Goal: Task Accomplishment & Management: Use online tool/utility

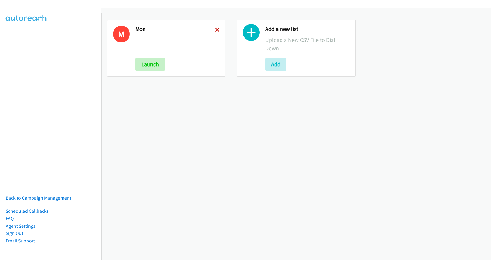
click at [215, 28] on icon at bounding box center [217, 30] width 4 height 4
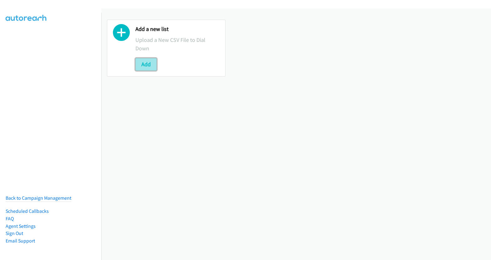
click at [146, 64] on button "Add" at bounding box center [145, 64] width 21 height 12
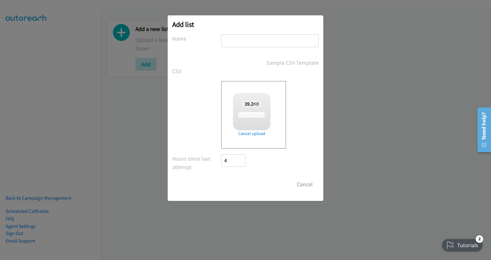
click at [246, 43] on input "text" at bounding box center [269, 40] width 97 height 13
checkbox input "true"
type input "tues"
click at [240, 189] on input "Save List" at bounding box center [237, 184] width 33 height 12
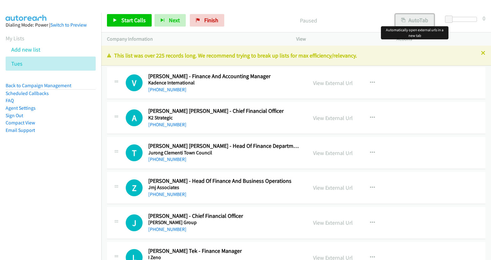
click at [425, 24] on button "AutoTab" at bounding box center [414, 20] width 39 height 12
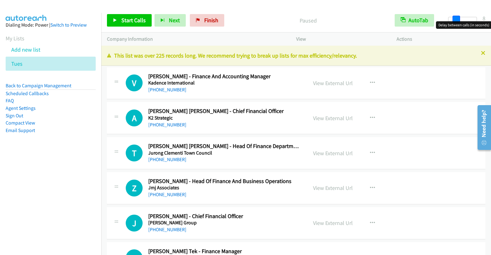
drag, startPoint x: 449, startPoint y: 17, endPoint x: 456, endPoint y: 18, distance: 7.9
click at [456, 18] on span at bounding box center [455, 19] width 7 height 7
click at [330, 85] on link "View External Url" at bounding box center [333, 82] width 40 height 7
click at [138, 20] on span "Start Calls" at bounding box center [133, 20] width 24 height 7
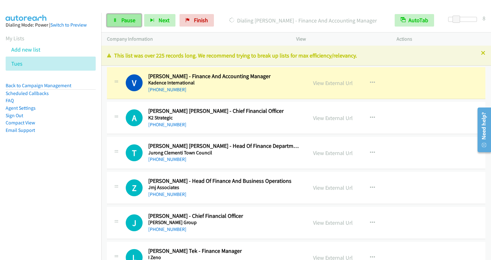
click at [122, 23] on span "Pause" at bounding box center [128, 20] width 14 height 7
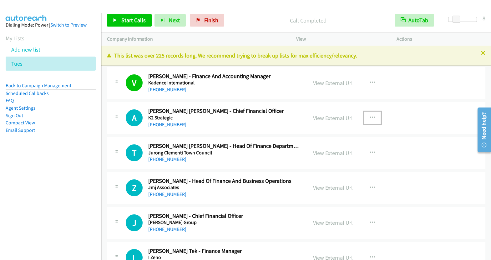
click at [370, 116] on icon "button" at bounding box center [372, 117] width 5 height 5
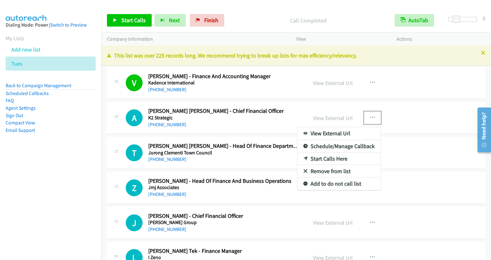
click at [335, 160] on link "Start Calls Here" at bounding box center [338, 158] width 83 height 12
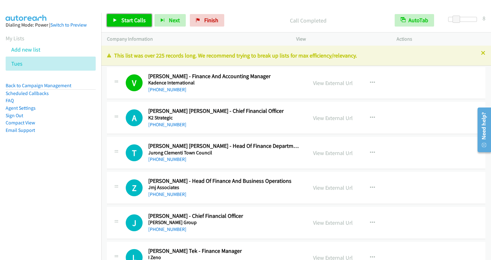
click at [136, 20] on span "Start Calls" at bounding box center [133, 20] width 24 height 7
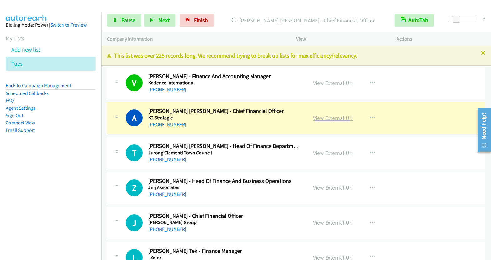
click at [335, 118] on link "View External Url" at bounding box center [333, 117] width 40 height 7
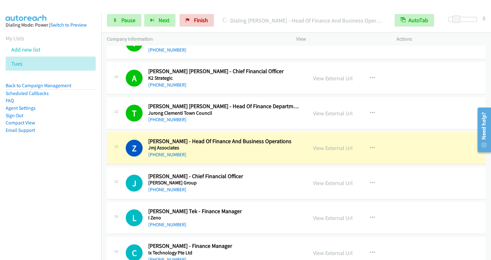
scroll to position [58, 0]
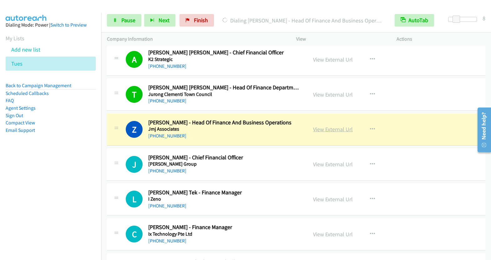
click at [331, 129] on link "View External Url" at bounding box center [333, 129] width 40 height 7
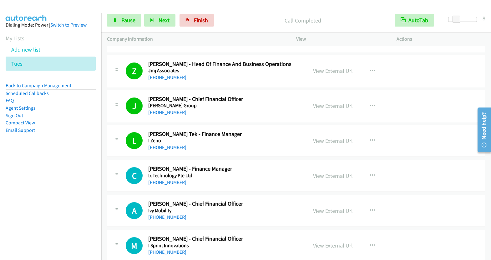
scroll to position [185, 0]
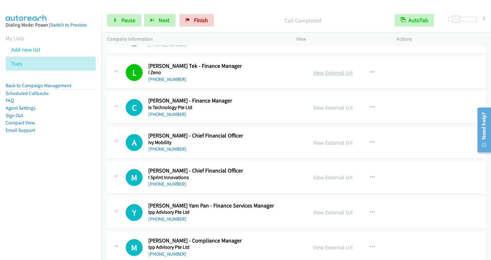
click at [324, 72] on link "View External Url" at bounding box center [333, 72] width 40 height 7
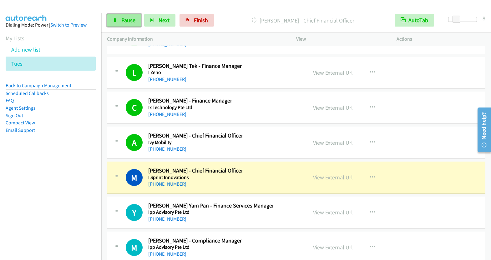
click at [138, 24] on link "Pause" at bounding box center [124, 20] width 34 height 12
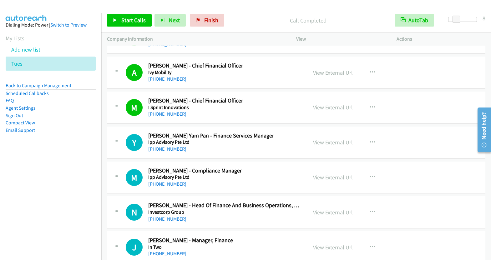
scroll to position [273, 0]
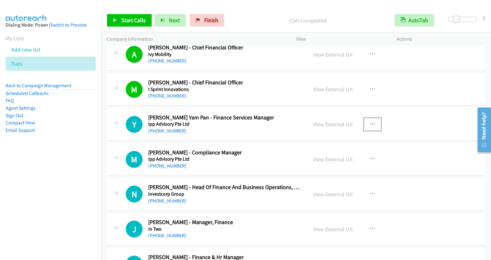
click at [370, 122] on icon "button" at bounding box center [372, 124] width 5 height 5
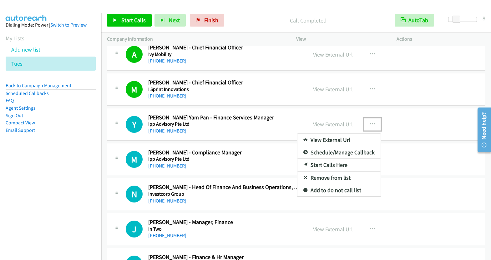
click at [337, 161] on link "Start Calls Here" at bounding box center [338, 165] width 83 height 12
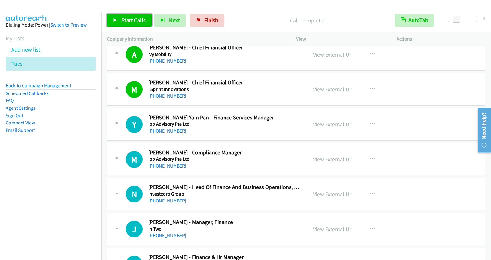
click at [124, 20] on span "Start Calls" at bounding box center [133, 20] width 24 height 7
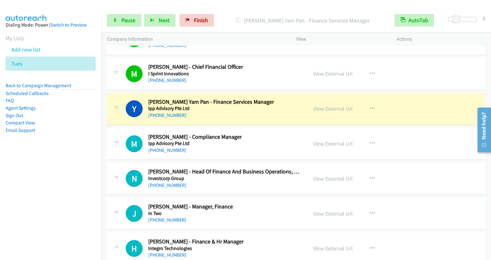
scroll to position [289, 0]
click at [118, 19] on link "Pause" at bounding box center [124, 20] width 34 height 12
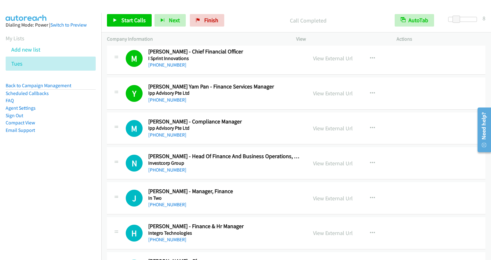
scroll to position [319, 0]
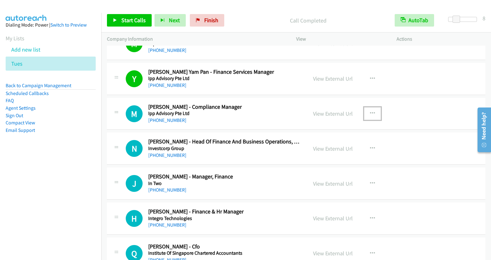
click at [370, 112] on icon "button" at bounding box center [372, 113] width 5 height 5
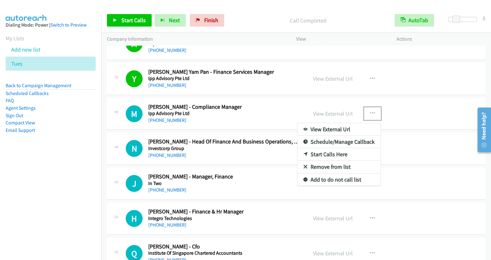
click at [335, 155] on link "Start Calls Here" at bounding box center [338, 154] width 83 height 12
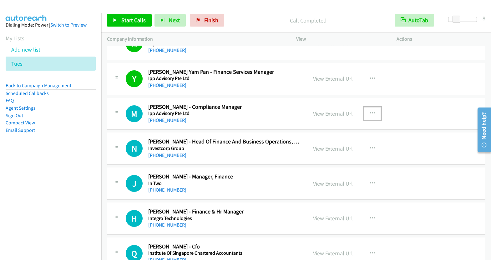
scroll to position [320, 0]
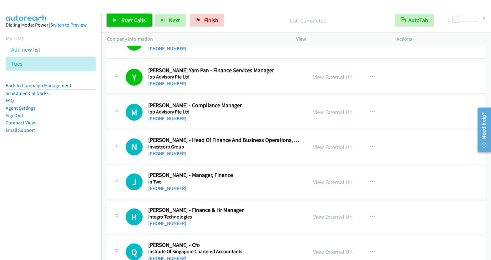
click at [137, 22] on span "Start Calls" at bounding box center [133, 20] width 24 height 7
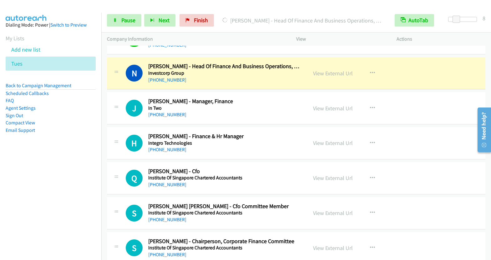
scroll to position [395, 0]
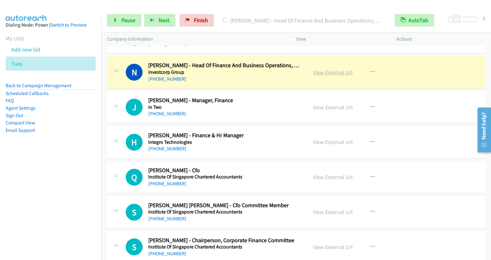
click at [332, 72] on link "View External Url" at bounding box center [333, 72] width 40 height 7
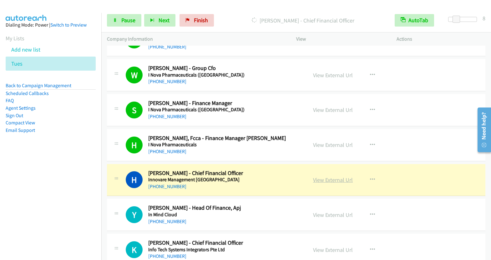
scroll to position [637, 0]
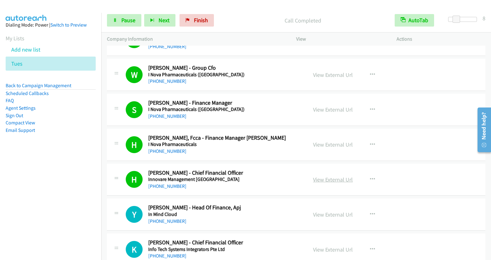
click at [337, 176] on link "View External Url" at bounding box center [333, 179] width 40 height 7
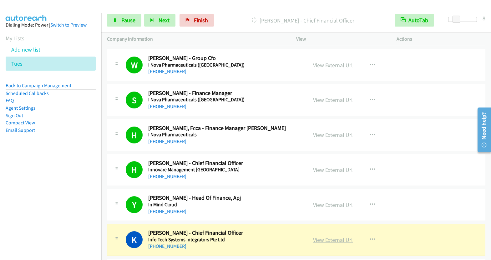
scroll to position [738, 0]
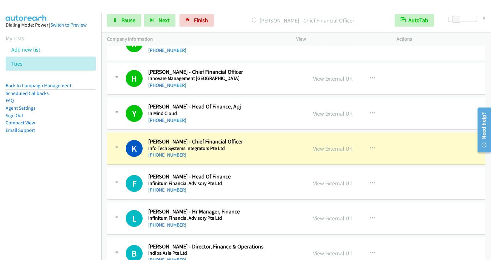
click at [333, 146] on link "View External Url" at bounding box center [333, 148] width 40 height 7
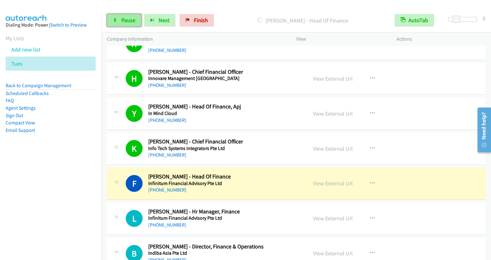
click at [122, 26] on link "Pause" at bounding box center [124, 20] width 34 height 12
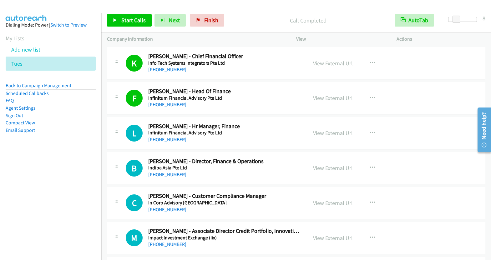
scroll to position [839, 0]
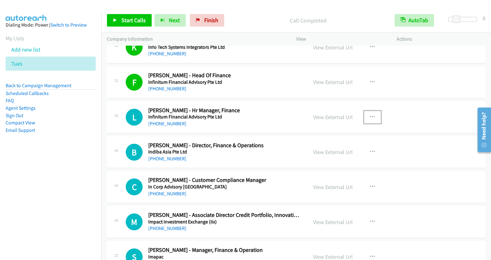
click at [370, 115] on icon "button" at bounding box center [372, 117] width 5 height 5
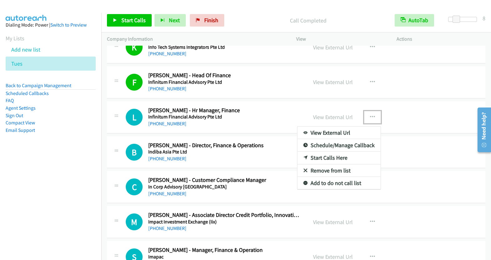
click at [329, 154] on link "Start Calls Here" at bounding box center [338, 158] width 83 height 12
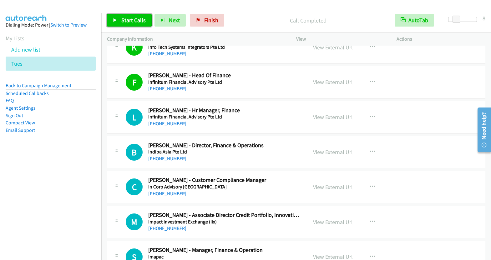
click at [135, 20] on span "Start Calls" at bounding box center [133, 20] width 24 height 7
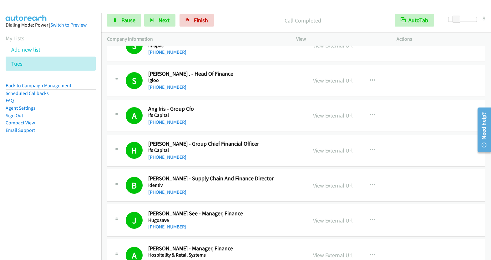
scroll to position [1180, 0]
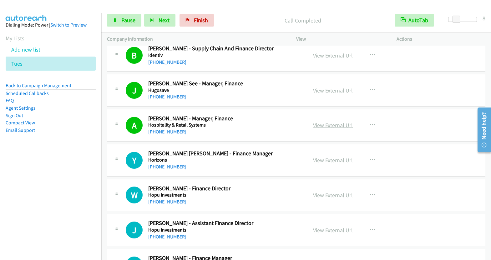
click at [334, 122] on link "View External Url" at bounding box center [333, 125] width 40 height 7
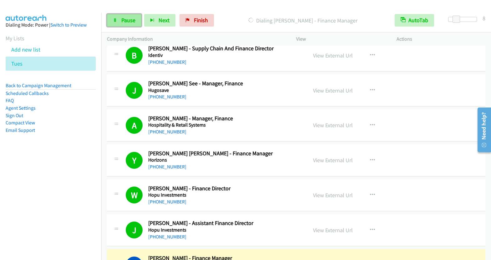
click at [115, 22] on icon at bounding box center [115, 20] width 4 height 4
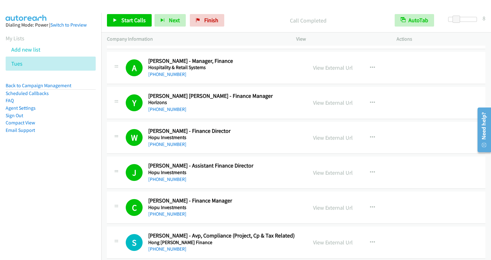
scroll to position [1377, 0]
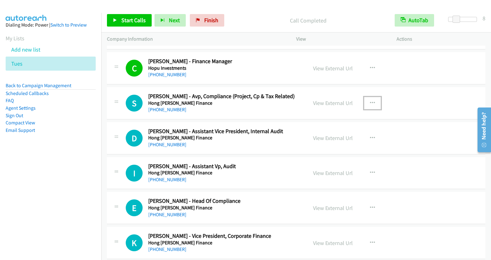
click at [370, 101] on icon "button" at bounding box center [372, 103] width 5 height 5
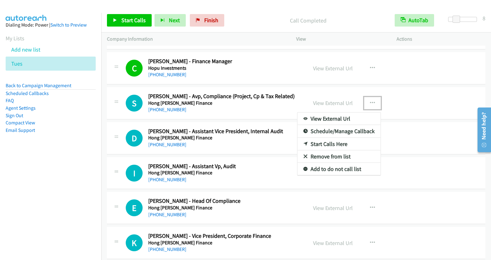
click at [331, 138] on link "Start Calls Here" at bounding box center [338, 144] width 83 height 12
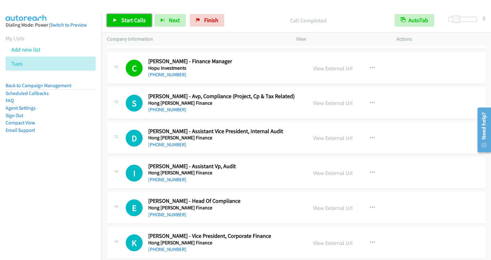
click at [130, 21] on span "Start Calls" at bounding box center [133, 20] width 24 height 7
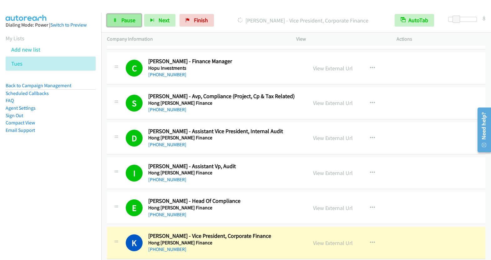
click at [119, 21] on link "Pause" at bounding box center [124, 20] width 34 height 12
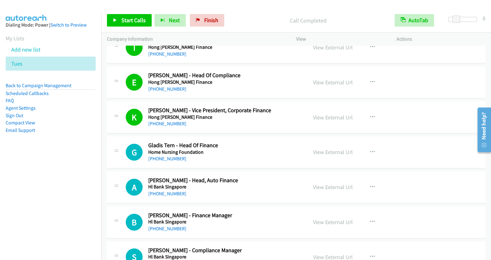
scroll to position [1537, 0]
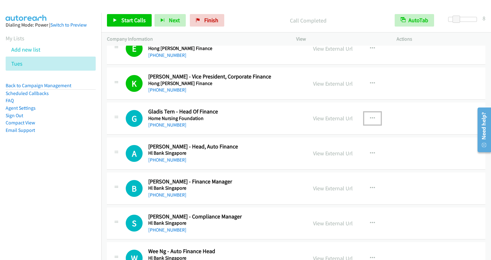
click at [371, 116] on icon "button" at bounding box center [372, 118] width 5 height 5
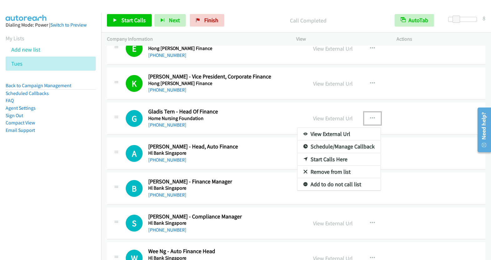
click at [336, 153] on link "Start Calls Here" at bounding box center [338, 159] width 83 height 12
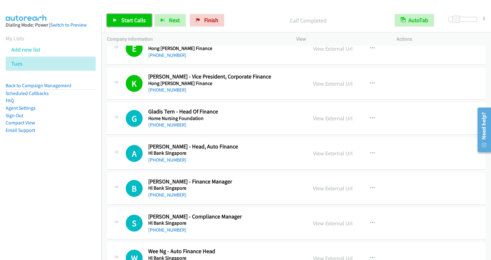
click at [142, 25] on link "Start Calls" at bounding box center [129, 20] width 45 height 12
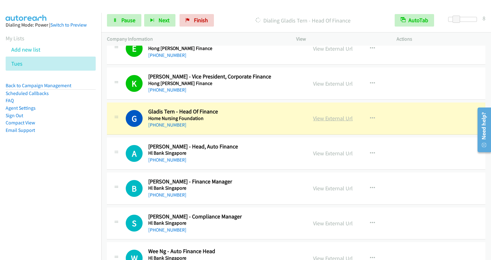
click at [340, 115] on link "View External Url" at bounding box center [333, 118] width 40 height 7
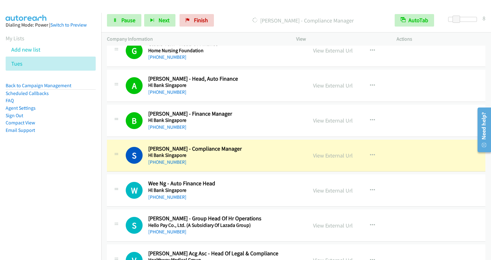
scroll to position [1632, 0]
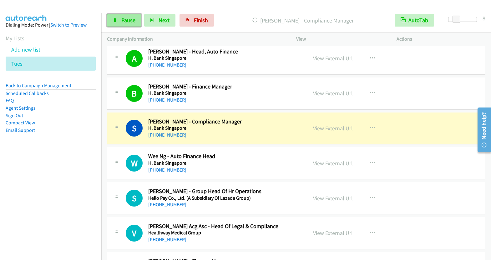
click at [129, 21] on span "Pause" at bounding box center [128, 20] width 14 height 7
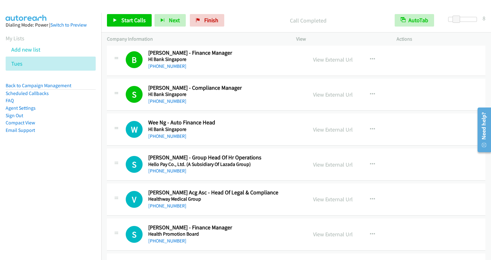
scroll to position [1671, 0]
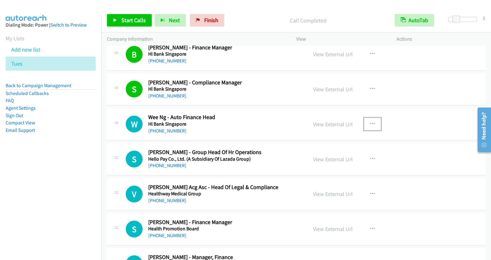
click at [366, 118] on button "button" at bounding box center [372, 124] width 17 height 12
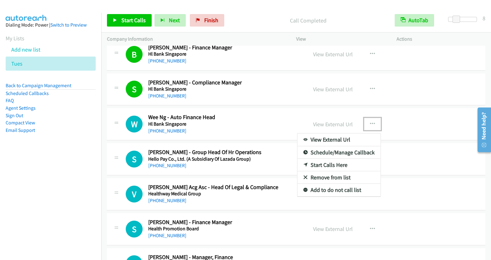
click at [330, 159] on link "Start Calls Here" at bounding box center [338, 165] width 83 height 12
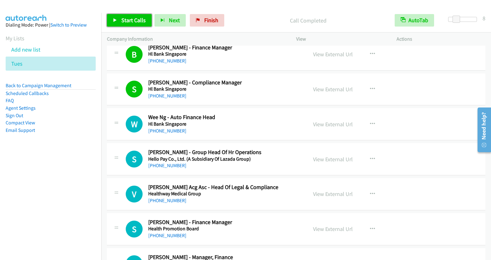
click at [134, 22] on span "Start Calls" at bounding box center [133, 20] width 24 height 7
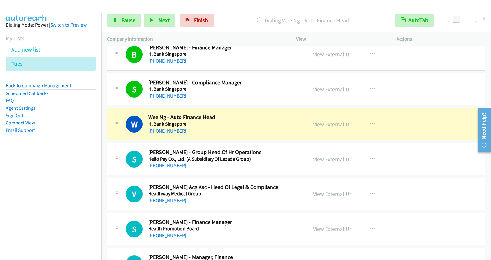
click at [329, 121] on link "View External Url" at bounding box center [333, 124] width 40 height 7
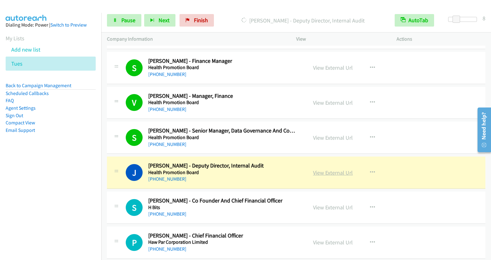
scroll to position [1832, 0]
click at [335, 169] on link "View External Url" at bounding box center [333, 172] width 40 height 7
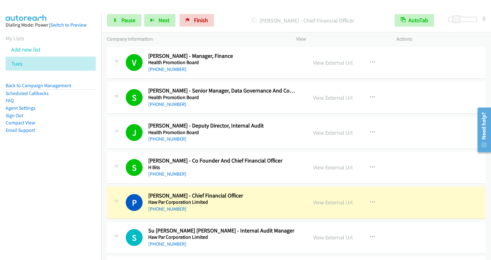
scroll to position [1891, 0]
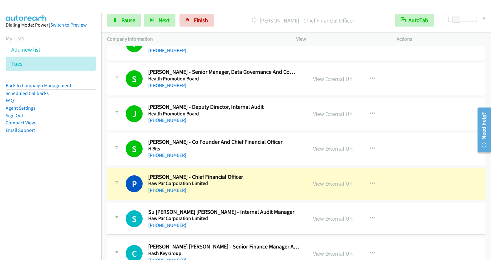
click at [329, 180] on link "View External Url" at bounding box center [333, 183] width 40 height 7
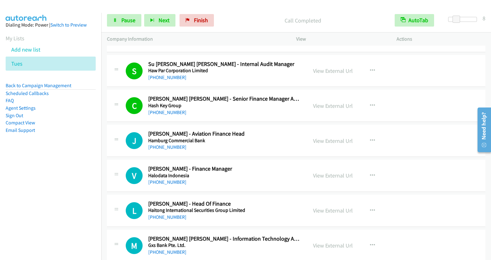
scroll to position [2050, 0]
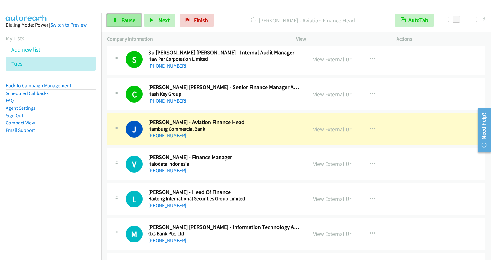
click at [132, 17] on span "Pause" at bounding box center [128, 20] width 14 height 7
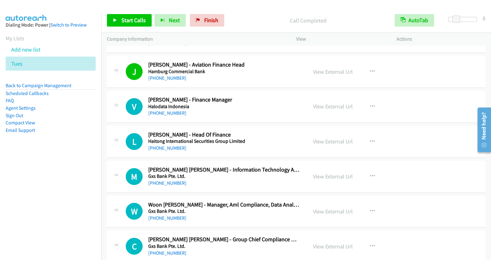
scroll to position [2117, 0]
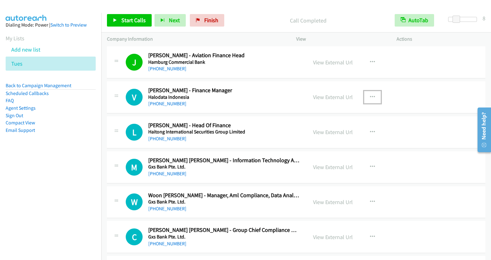
click at [371, 91] on button "button" at bounding box center [372, 97] width 17 height 12
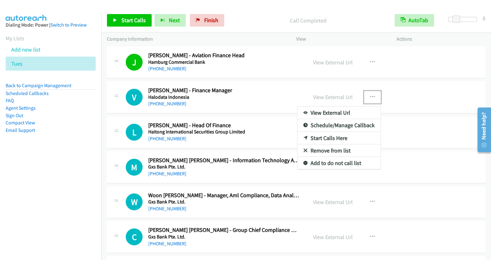
click at [341, 132] on link "Start Calls Here" at bounding box center [338, 138] width 83 height 12
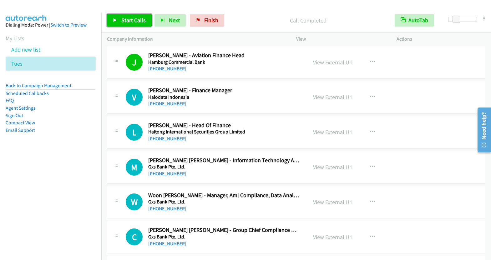
click at [131, 20] on span "Start Calls" at bounding box center [133, 20] width 24 height 7
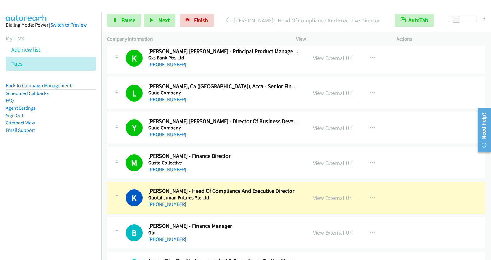
scroll to position [2464, 0]
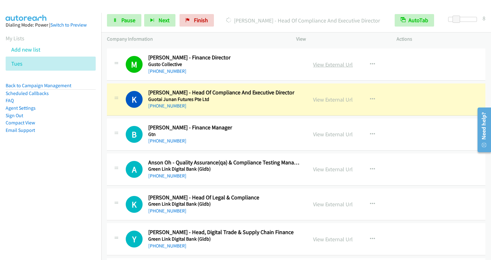
click at [338, 61] on link "View External Url" at bounding box center [333, 64] width 40 height 7
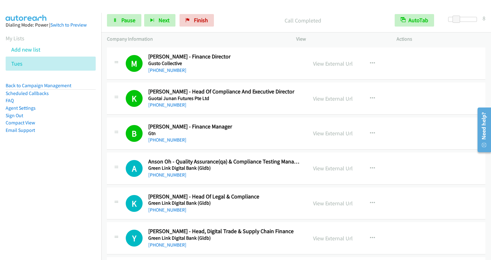
scroll to position [2465, 0]
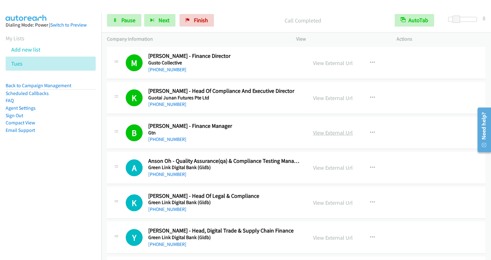
click at [331, 129] on link "View External Url" at bounding box center [333, 132] width 40 height 7
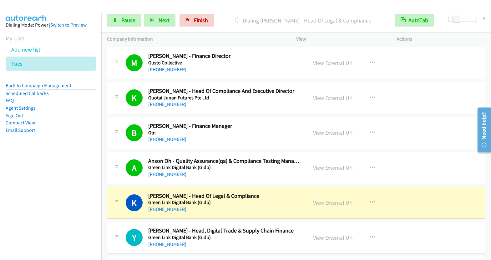
click at [325, 199] on link "View External Url" at bounding box center [333, 202] width 40 height 7
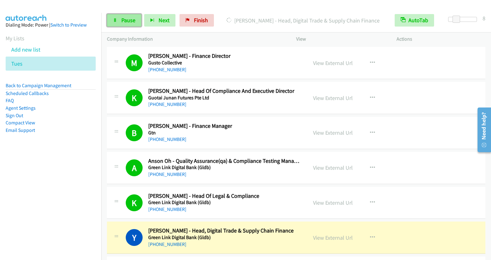
click at [122, 19] on span "Pause" at bounding box center [128, 20] width 14 height 7
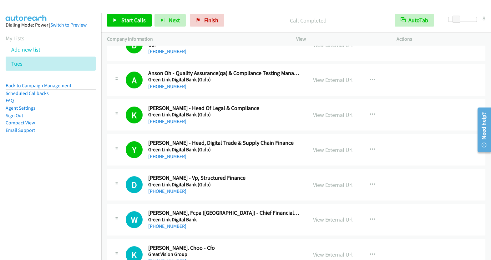
scroll to position [2631, 0]
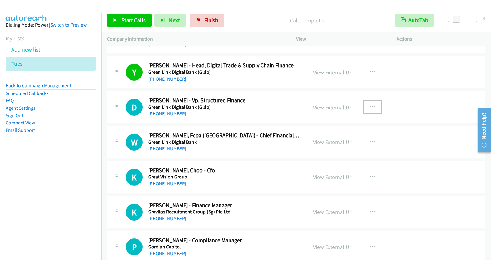
click at [370, 105] on icon "button" at bounding box center [372, 107] width 5 height 5
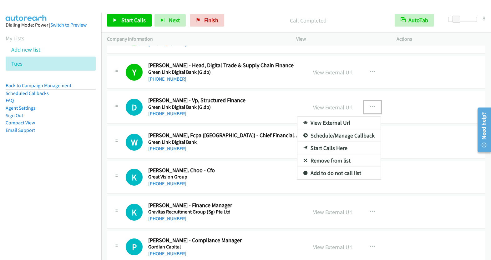
click at [342, 142] on link "Start Calls Here" at bounding box center [338, 148] width 83 height 12
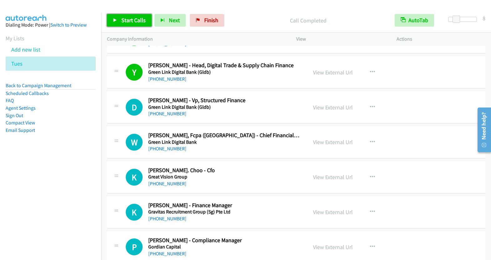
click at [134, 25] on link "Start Calls" at bounding box center [129, 20] width 45 height 12
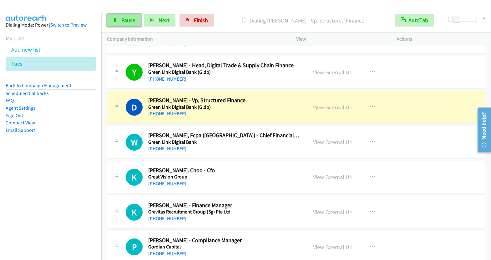
click at [131, 22] on span "Pause" at bounding box center [128, 20] width 14 height 7
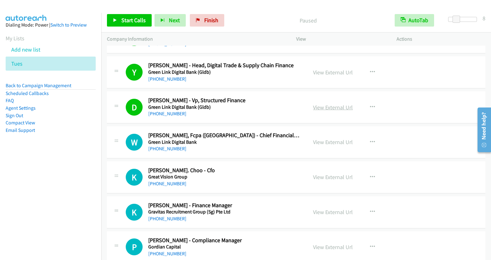
click at [334, 104] on link "View External Url" at bounding box center [333, 107] width 40 height 7
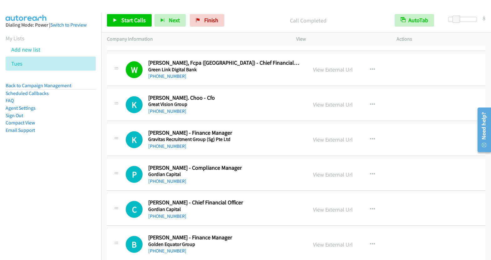
scroll to position [2721, 0]
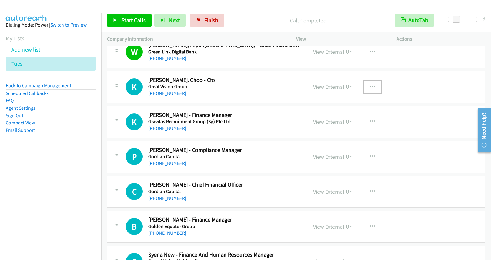
click at [366, 81] on button "button" at bounding box center [372, 87] width 17 height 12
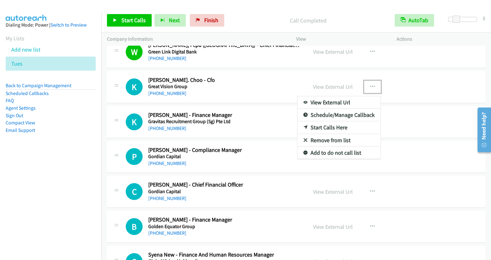
click at [327, 121] on link "Start Calls Here" at bounding box center [338, 127] width 83 height 12
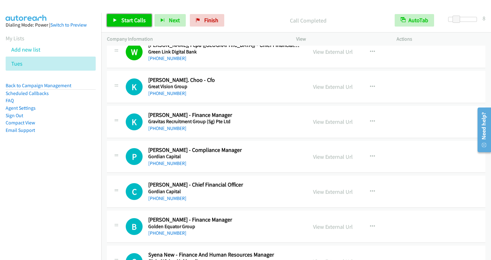
click at [134, 19] on span "Start Calls" at bounding box center [133, 20] width 24 height 7
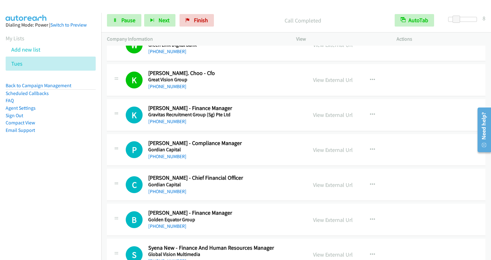
scroll to position [2729, 0]
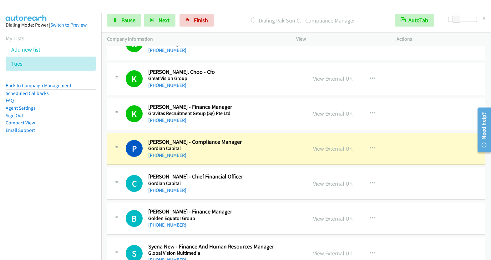
click at [331, 144] on div "View External Url" at bounding box center [333, 148] width 40 height 8
click at [332, 145] on link "View External Url" at bounding box center [333, 148] width 40 height 7
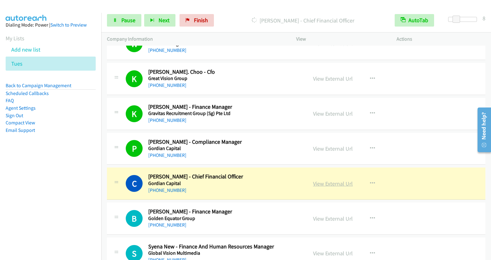
click at [335, 180] on link "View External Url" at bounding box center [333, 183] width 40 height 7
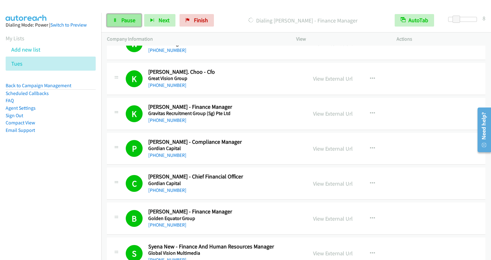
click at [124, 19] on span "Pause" at bounding box center [128, 20] width 14 height 7
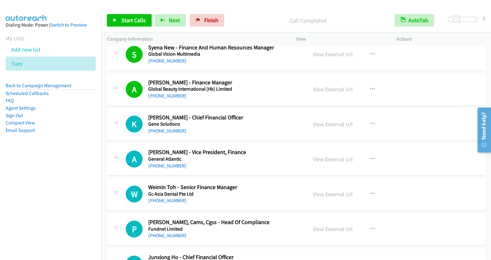
scroll to position [2928, 0]
click at [370, 121] on icon "button" at bounding box center [372, 123] width 5 height 5
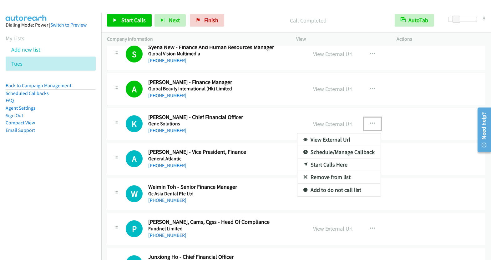
click at [326, 158] on link "Start Calls Here" at bounding box center [338, 164] width 83 height 12
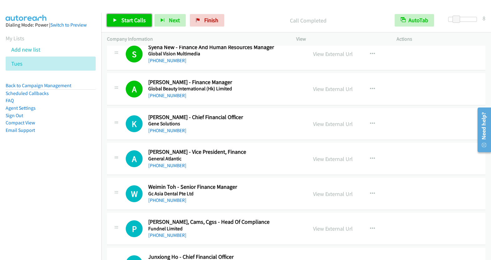
click at [131, 21] on span "Start Calls" at bounding box center [133, 20] width 24 height 7
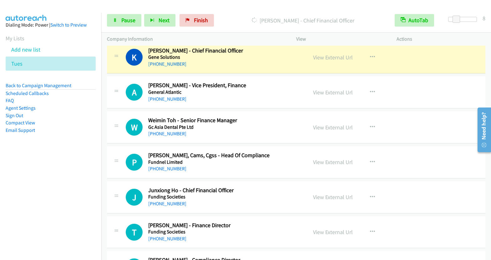
scroll to position [2944, 0]
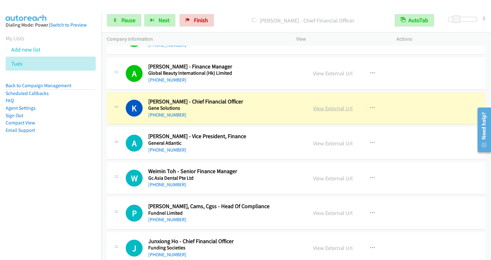
click at [332, 105] on link "View External Url" at bounding box center [333, 108] width 40 height 7
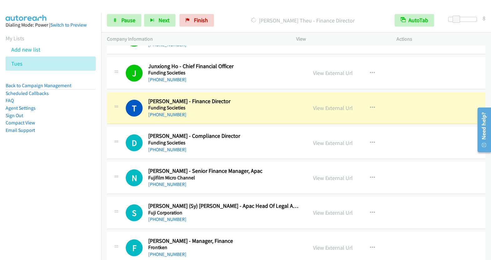
scroll to position [3143, 0]
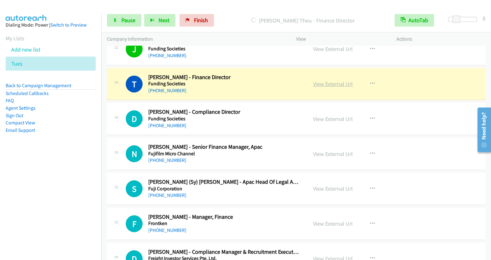
click at [330, 80] on link "View External Url" at bounding box center [333, 83] width 40 height 7
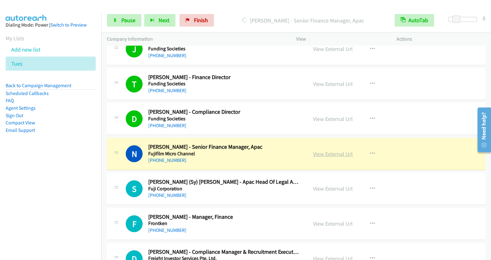
click at [331, 150] on link "View External Url" at bounding box center [333, 153] width 40 height 7
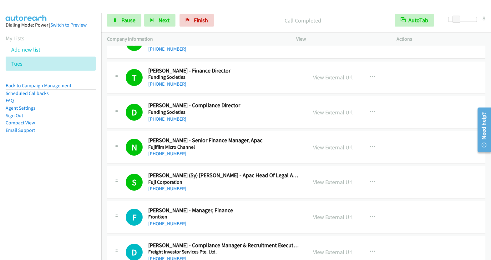
scroll to position [3186, 0]
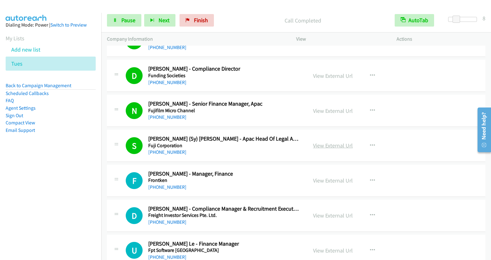
click at [336, 142] on link "View External Url" at bounding box center [333, 145] width 40 height 7
click at [122, 23] on span "Pause" at bounding box center [128, 20] width 14 height 7
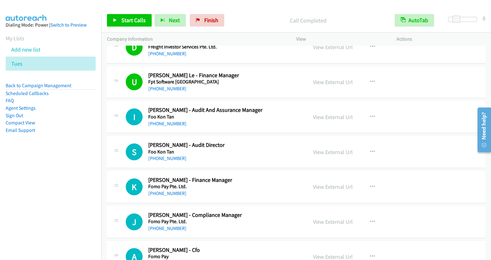
scroll to position [3360, 0]
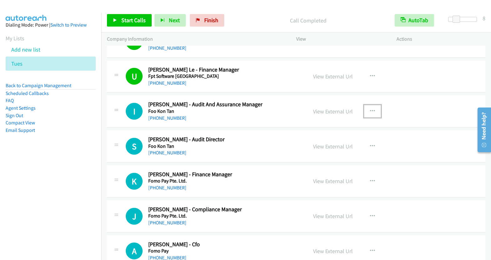
click at [366, 105] on button "button" at bounding box center [372, 111] width 17 height 12
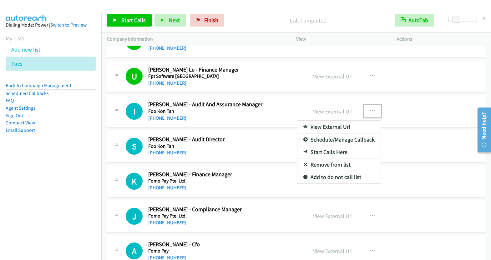
click at [337, 146] on link "Start Calls Here" at bounding box center [338, 152] width 83 height 12
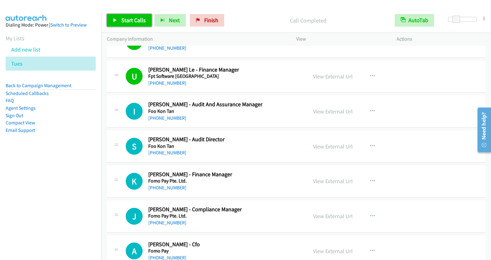
click at [136, 22] on span "Start Calls" at bounding box center [133, 20] width 24 height 7
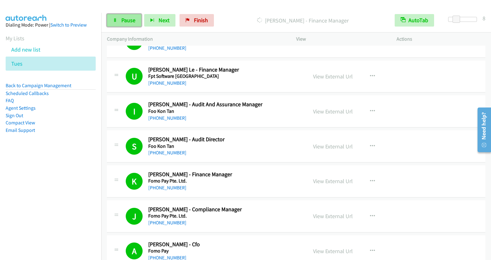
click at [127, 21] on span "Pause" at bounding box center [128, 20] width 14 height 7
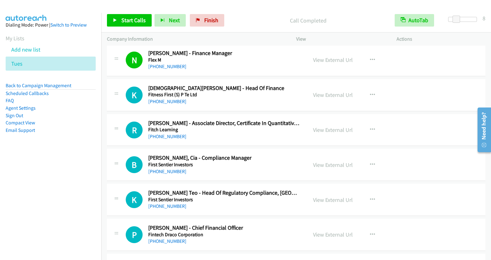
scroll to position [3659, 0]
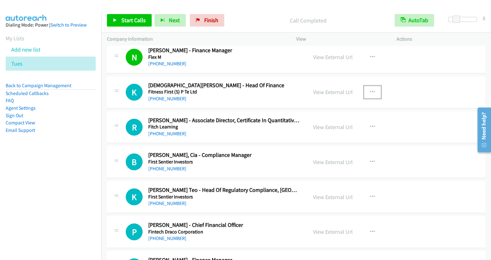
click at [370, 90] on icon "button" at bounding box center [372, 92] width 5 height 5
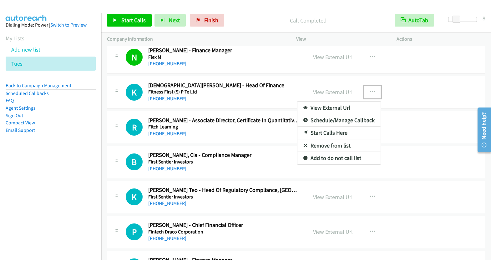
click at [334, 127] on link "Start Calls Here" at bounding box center [338, 133] width 83 height 12
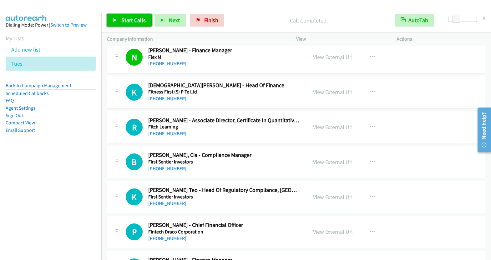
click at [131, 19] on span "Start Calls" at bounding box center [133, 20] width 24 height 7
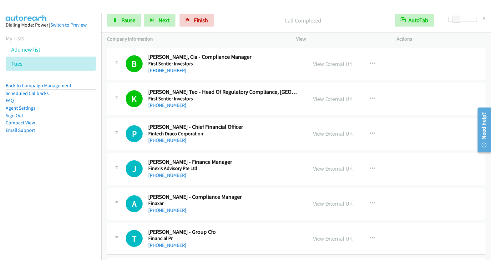
scroll to position [3789, 0]
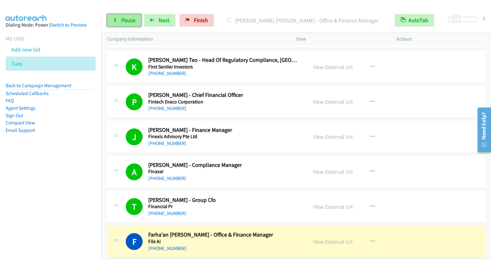
click at [130, 22] on span "Pause" at bounding box center [128, 20] width 14 height 7
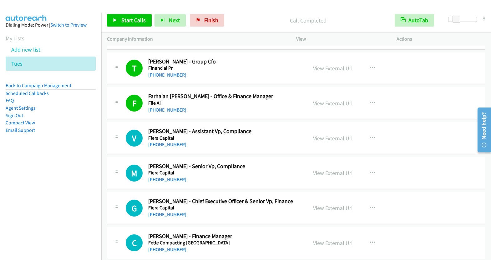
scroll to position [3928, 0]
click at [370, 135] on icon "button" at bounding box center [372, 137] width 5 height 5
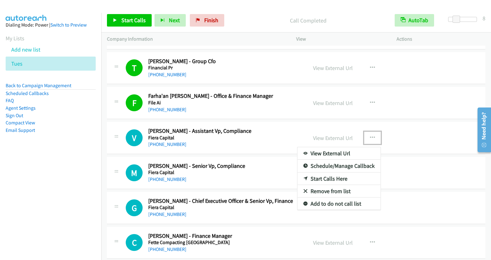
click at [331, 172] on link "Start Calls Here" at bounding box center [338, 178] width 83 height 12
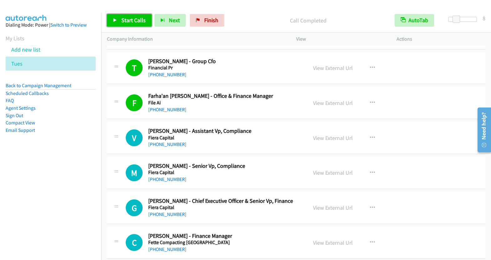
click at [130, 19] on span "Start Calls" at bounding box center [133, 20] width 24 height 7
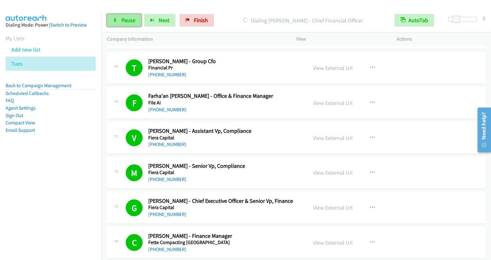
click at [118, 23] on link "Pause" at bounding box center [124, 20] width 34 height 12
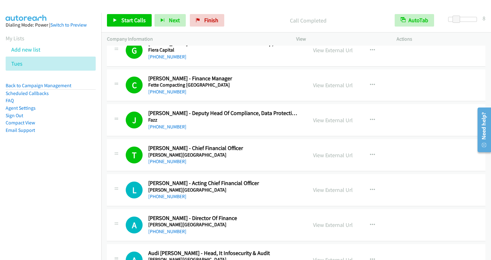
scroll to position [4085, 0]
click at [365, 149] on button "button" at bounding box center [372, 155] width 17 height 12
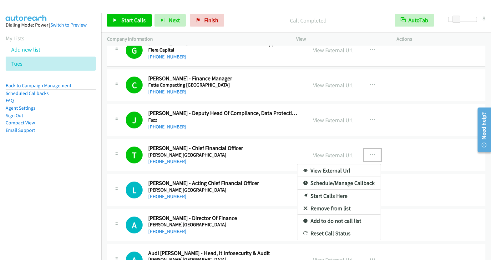
click at [332, 190] on link "Start Calls Here" at bounding box center [338, 196] width 83 height 12
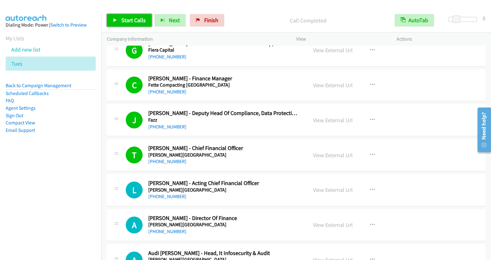
click at [137, 21] on span "Start Calls" at bounding box center [133, 20] width 24 height 7
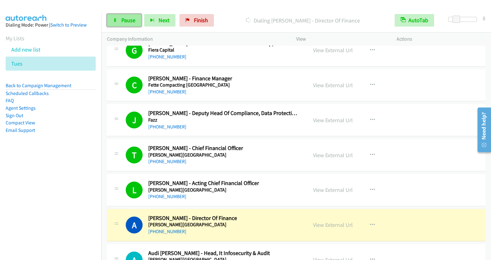
click at [127, 22] on span "Pause" at bounding box center [128, 20] width 14 height 7
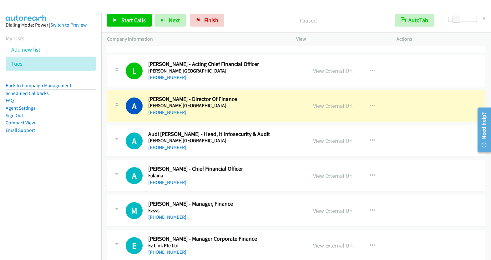
scroll to position [4228, 0]
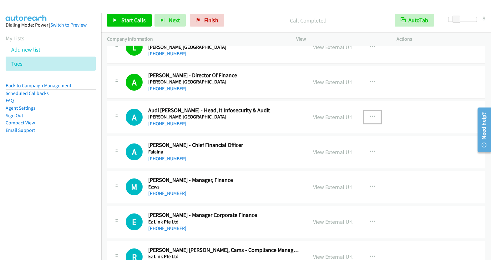
click at [370, 114] on icon "button" at bounding box center [372, 116] width 5 height 5
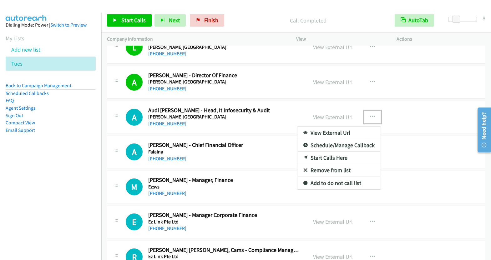
click at [336, 152] on link "Start Calls Here" at bounding box center [338, 158] width 83 height 12
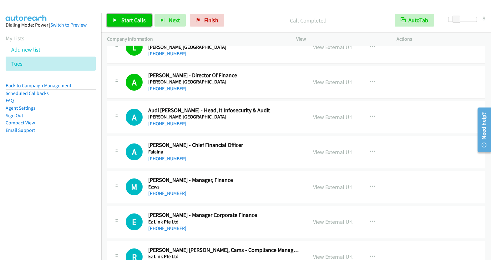
click at [125, 17] on span "Start Calls" at bounding box center [133, 20] width 24 height 7
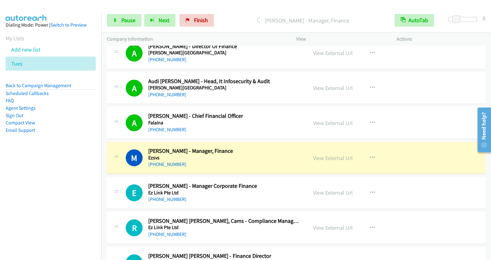
scroll to position [4266, 0]
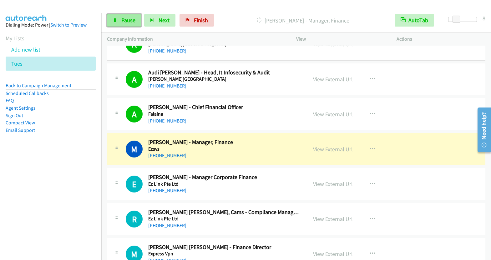
click at [113, 19] on icon at bounding box center [115, 20] width 4 height 4
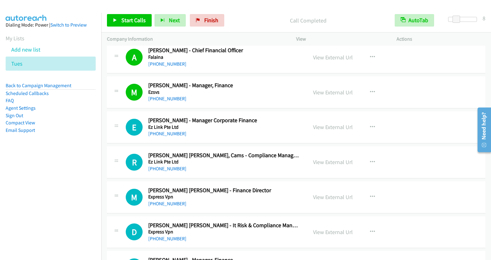
scroll to position [4334, 0]
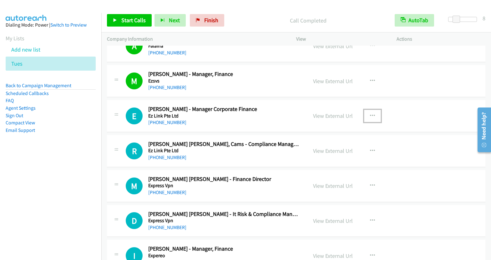
click at [370, 113] on icon "button" at bounding box center [372, 115] width 5 height 5
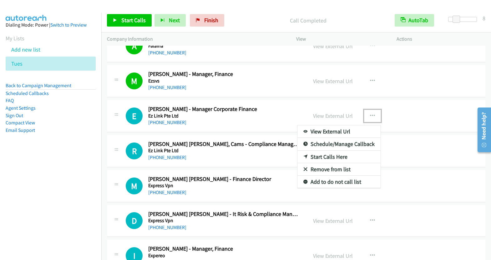
click at [340, 151] on link "Start Calls Here" at bounding box center [338, 157] width 83 height 12
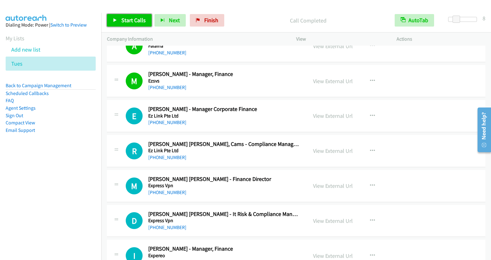
click at [117, 22] on link "Start Calls" at bounding box center [129, 20] width 45 height 12
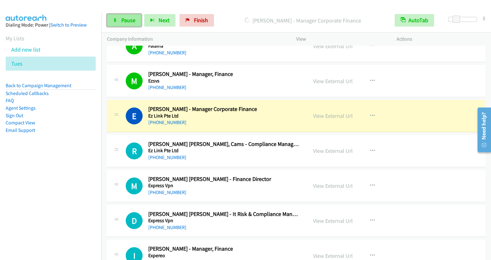
click at [128, 22] on span "Pause" at bounding box center [128, 20] width 14 height 7
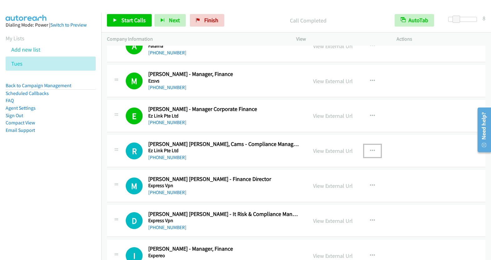
click at [370, 148] on icon "button" at bounding box center [372, 150] width 5 height 5
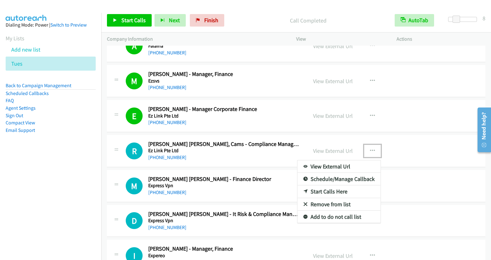
click at [329, 185] on link "Start Calls Here" at bounding box center [338, 191] width 83 height 12
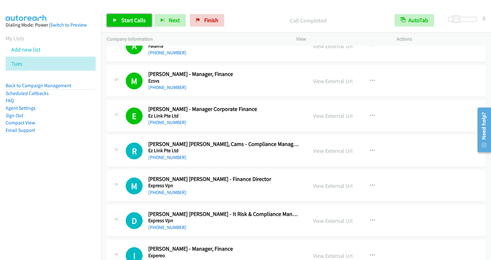
click at [137, 22] on span "Start Calls" at bounding box center [133, 20] width 24 height 7
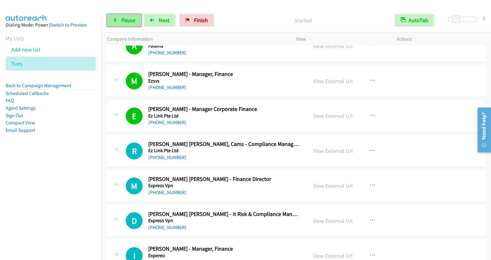
click at [126, 23] on span "Pause" at bounding box center [128, 20] width 14 height 7
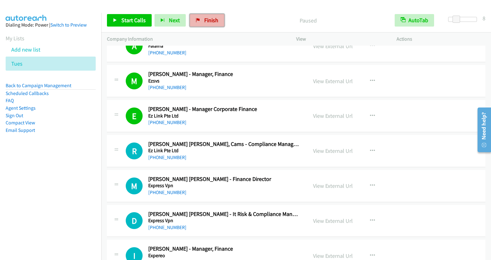
click at [204, 21] on span "Finish" at bounding box center [211, 20] width 14 height 7
